Goal: Transaction & Acquisition: Purchase product/service

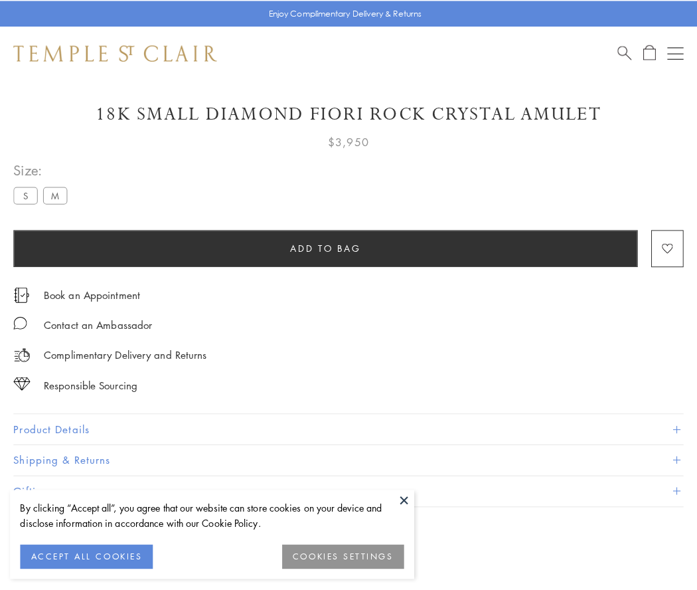
scroll to position [22, 0]
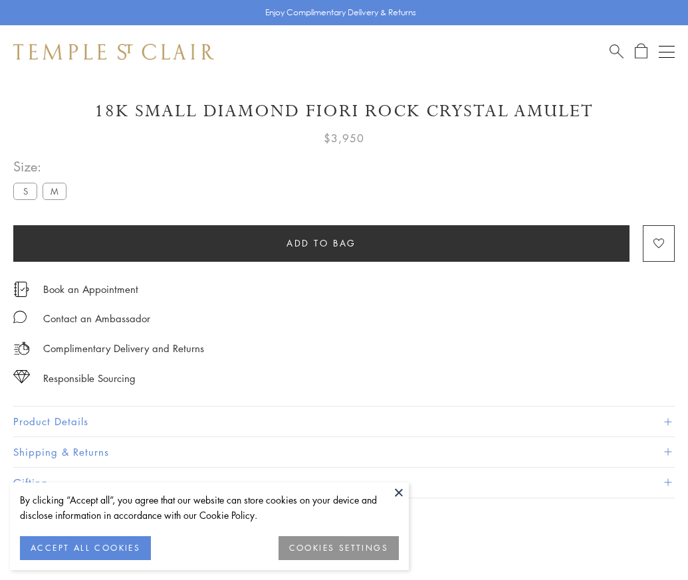
click at [321, 242] on span "Add to bag" at bounding box center [321, 243] width 70 height 15
